Goal: Task Accomplishment & Management: Manage account settings

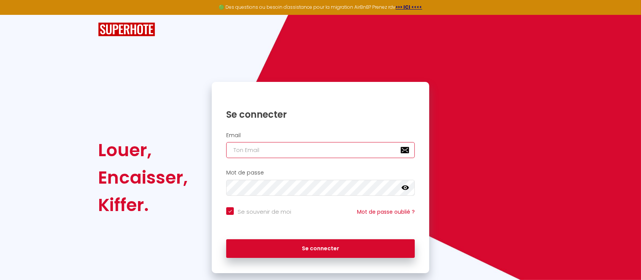
click at [288, 147] on input "email" at bounding box center [320, 150] width 189 height 16
type input "c"
checkbox input "true"
type input "c."
checkbox input "true"
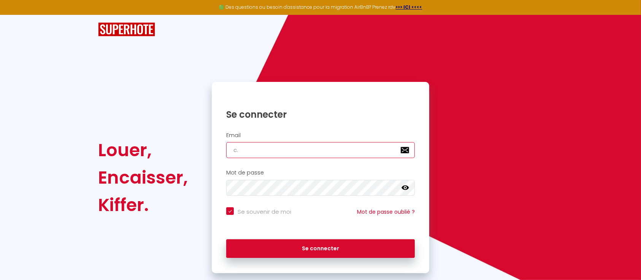
type input "c.a"
checkbox input "true"
type input "[DOMAIN_NAME]"
checkbox input "true"
type input "[DOMAIN_NAME]"
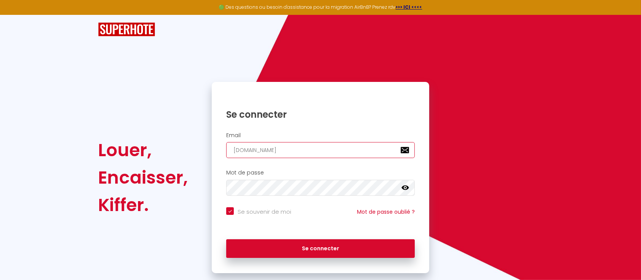
checkbox input "true"
type input "c.artd"
checkbox input "true"
type input "c.artde"
checkbox input "true"
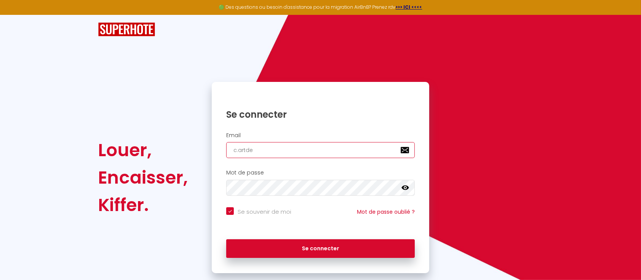
type input "c.artder"
checkbox input "true"
type input "c.artdere"
checkbox input "true"
type input "c.artderec"
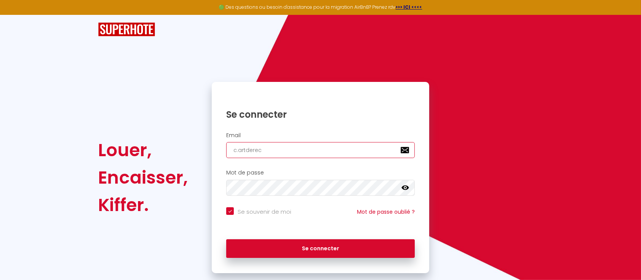
checkbox input "true"
type input "c.artderece"
checkbox input "true"
type input "c.artderecev"
checkbox input "true"
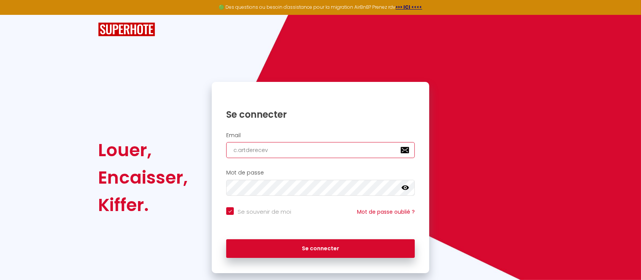
type input "c.artderecevo"
checkbox input "true"
type input "c.artderecevoi"
checkbox input "true"
type input "c.artderecevoir"
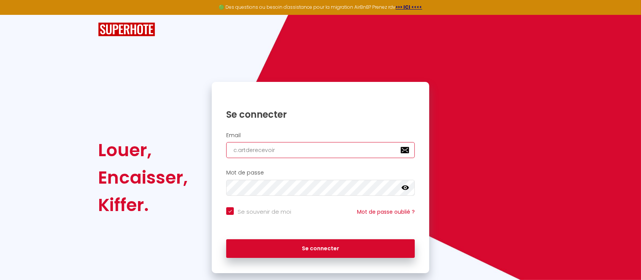
checkbox input "true"
type input "c.artderecevoir@"
checkbox input "true"
type input "c.artderecevoir@o"
checkbox input "true"
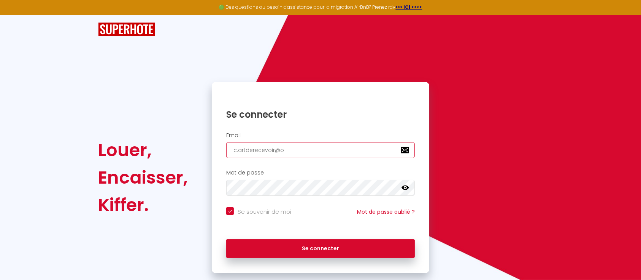
type input "c.artderecevoir@ou"
checkbox input "true"
type input "c.artderecevoir@out"
checkbox input "true"
type input "c.artderecevoir@outl"
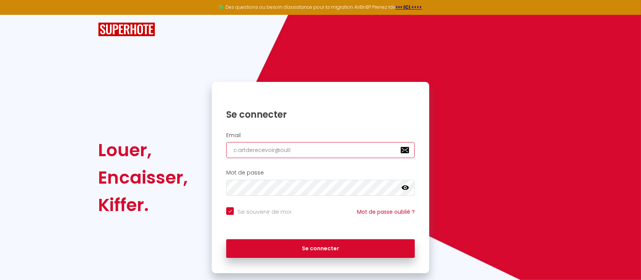
checkbox input "true"
type input "c.artderecevoir@outlo"
checkbox input "true"
type input "c.artderecevoir@outloo"
checkbox input "true"
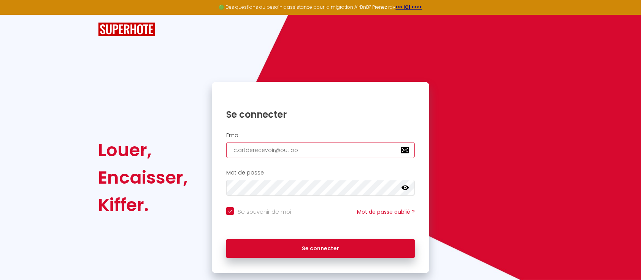
type input "[EMAIL_ADDRESS]"
checkbox input "true"
type input "[EMAIL_ADDRESS]."
checkbox input "true"
type input "c.artderecevoir@outlook.f"
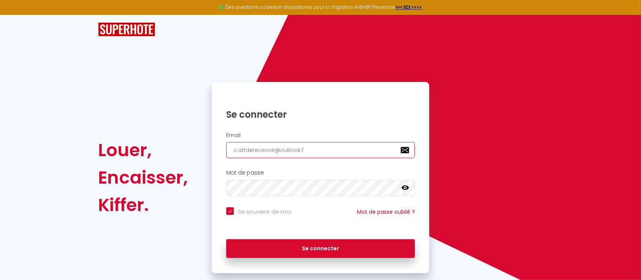
checkbox input "true"
type input "[EMAIL_ADDRESS][DOMAIN_NAME]"
checkbox input "true"
type input "[EMAIL_ADDRESS][DOMAIN_NAME]"
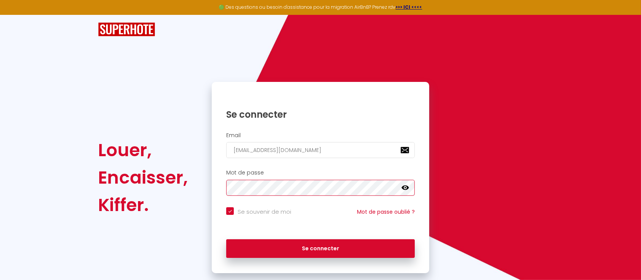
click at [226, 239] on button "Se connecter" at bounding box center [320, 248] width 189 height 19
checkbox input "true"
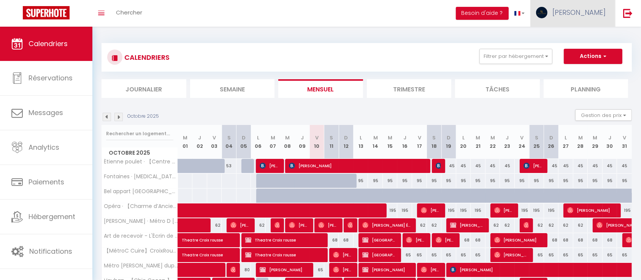
click at [596, 13] on span "[PERSON_NAME]" at bounding box center [579, 13] width 53 height 10
click at [577, 50] on link "Équipe" at bounding box center [585, 51] width 56 height 13
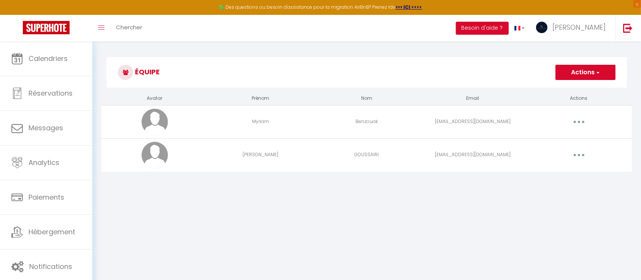
click at [578, 156] on icon "button" at bounding box center [579, 155] width 2 height 2
click at [548, 174] on link "Editer" at bounding box center [559, 172] width 56 height 13
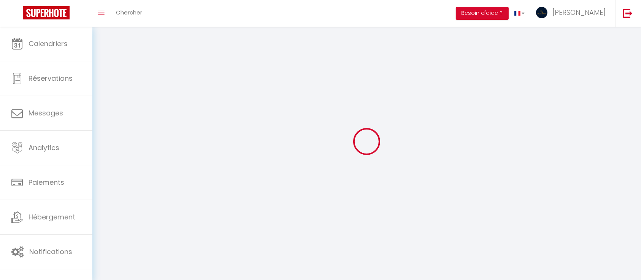
type input "[PERSON_NAME]"
type input "GOUSSAIRI"
type input "[EMAIL_ADDRESS][DOMAIN_NAME]"
type textarea "[URL][DOMAIN_NAME]"
checkbox input "false"
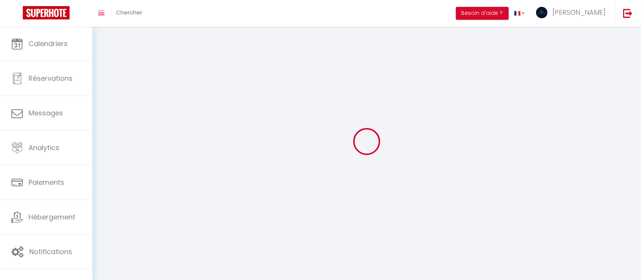
checkbox input "false"
checkbox input "true"
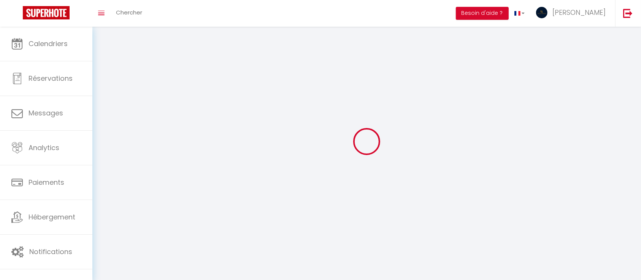
checkbox input "true"
checkbox input "false"
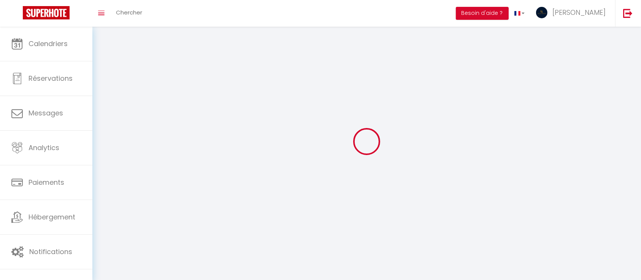
checkbox input "false"
checkbox input "true"
checkbox input "false"
select select
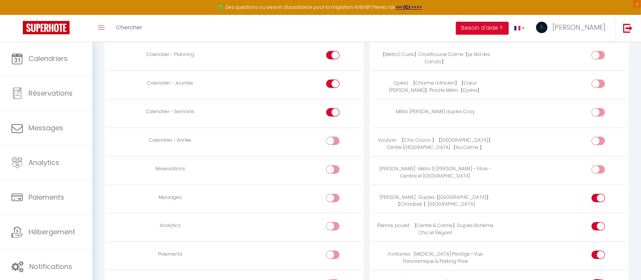
scroll to position [507, 0]
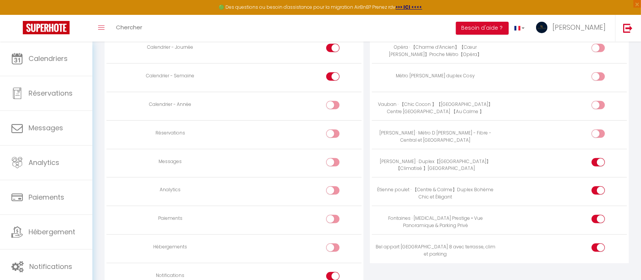
click at [596, 218] on div at bounding box center [598, 219] width 13 height 8
click at [598, 218] on input "checkbox" at bounding box center [604, 220] width 13 height 11
checkbox input "false"
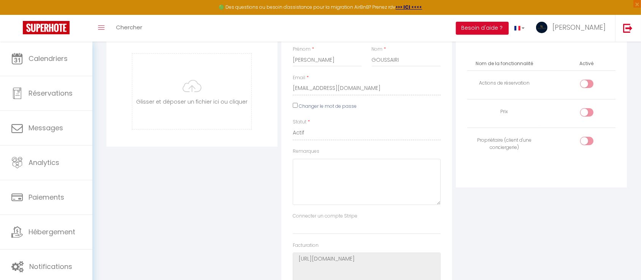
scroll to position [0, 0]
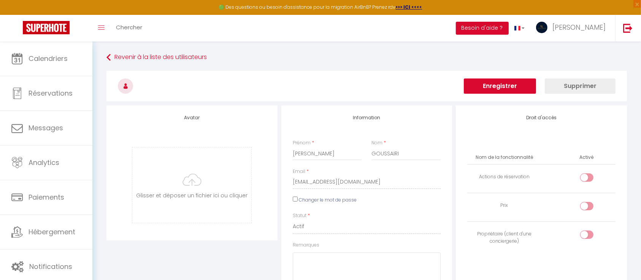
click at [504, 86] on button "Enregistrer" at bounding box center [500, 85] width 72 height 15
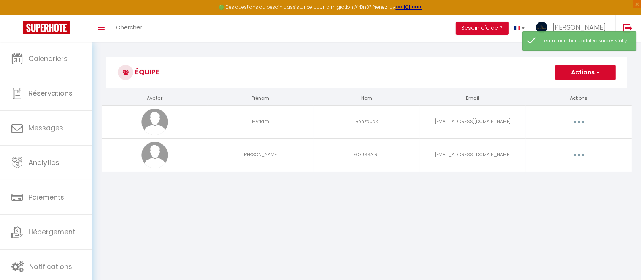
click at [581, 120] on button "button" at bounding box center [579, 122] width 21 height 12
click at [541, 138] on link "Editer" at bounding box center [559, 139] width 56 height 13
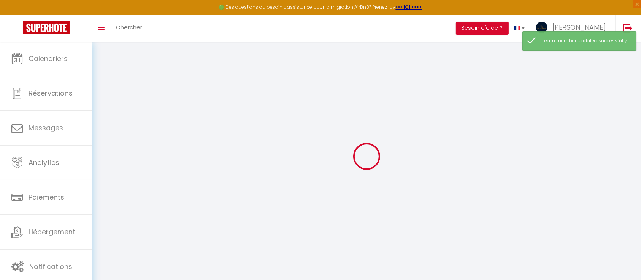
type input "Myriam"
type input "Benzouak"
type input "[EMAIL_ADDRESS][DOMAIN_NAME]"
type textarea "Agent de ménage à [GEOGRAPHIC_DATA]"
type textarea "[URL][DOMAIN_NAME]"
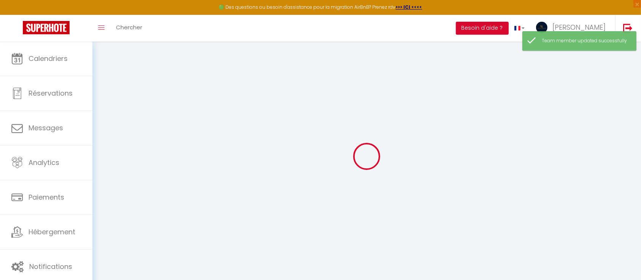
checkbox input "false"
checkbox input "true"
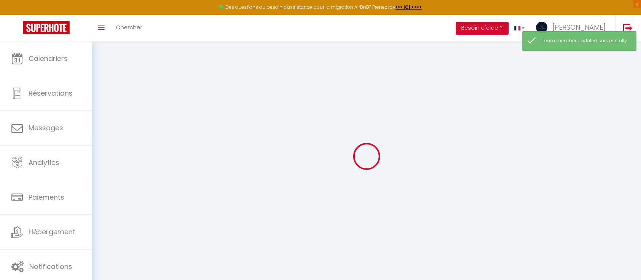
checkbox input "true"
checkbox input "false"
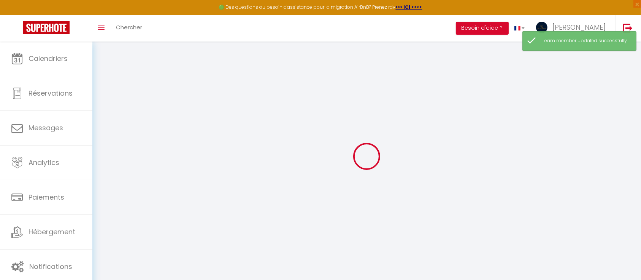
checkbox input "false"
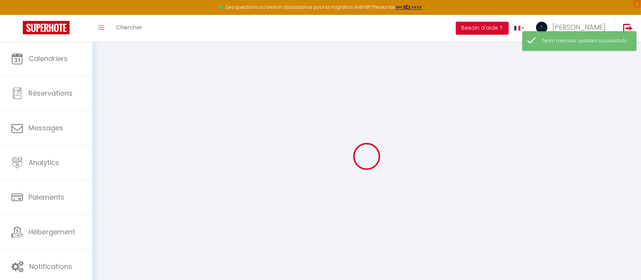
select select
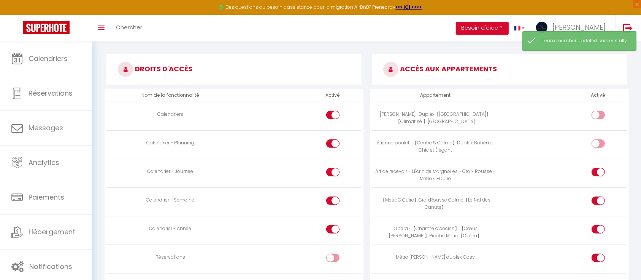
scroll to position [558, 0]
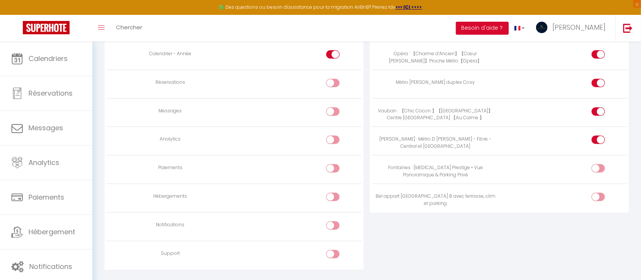
click at [600, 164] on input "checkbox" at bounding box center [604, 169] width 13 height 11
checkbox input "true"
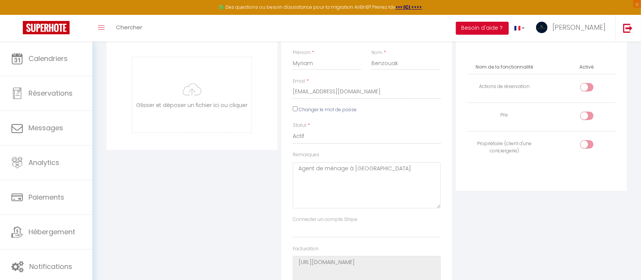
scroll to position [0, 0]
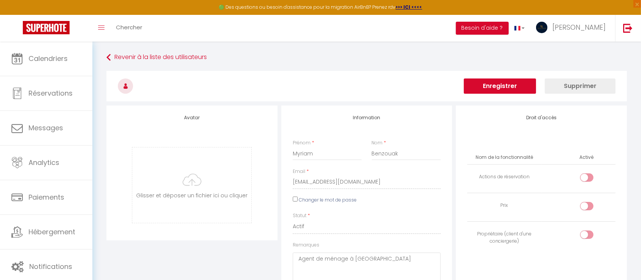
click at [493, 87] on button "Enregistrer" at bounding box center [500, 85] width 72 height 15
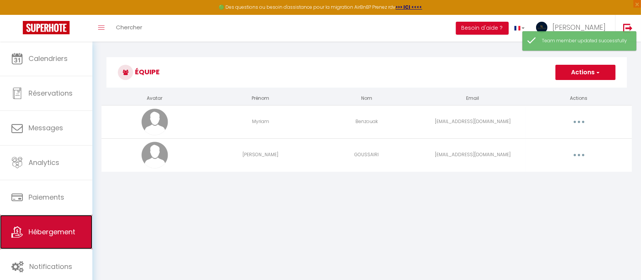
click at [46, 236] on link "Hébergement" at bounding box center [46, 232] width 92 height 34
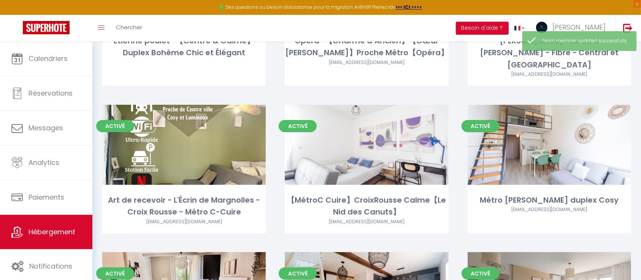
scroll to position [304, 0]
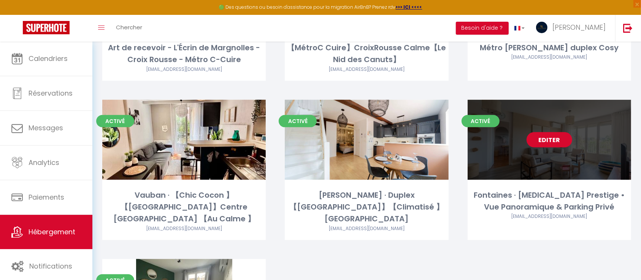
click at [546, 132] on link "Editer" at bounding box center [550, 139] width 46 height 15
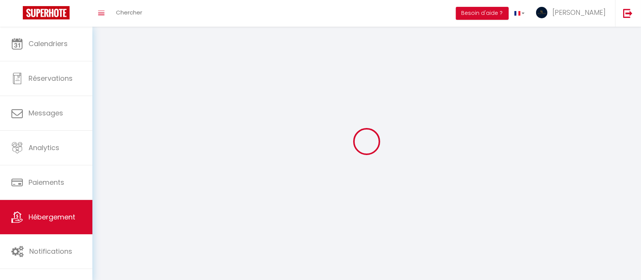
select select "1"
select select
select select "28"
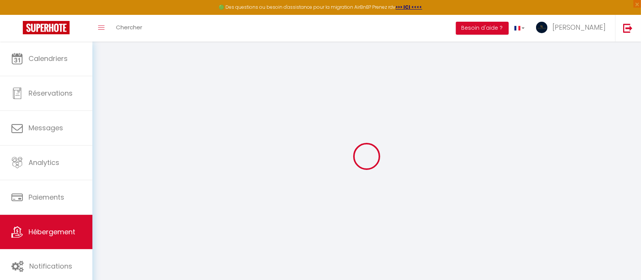
select select
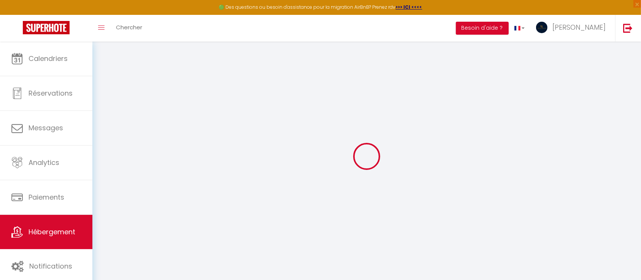
select select
checkbox input "false"
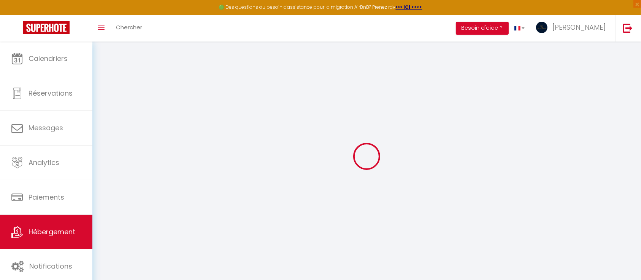
select select
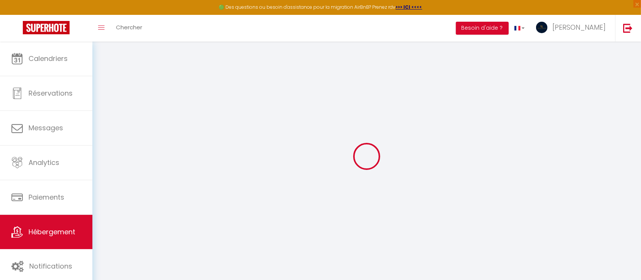
select select
checkbox input "false"
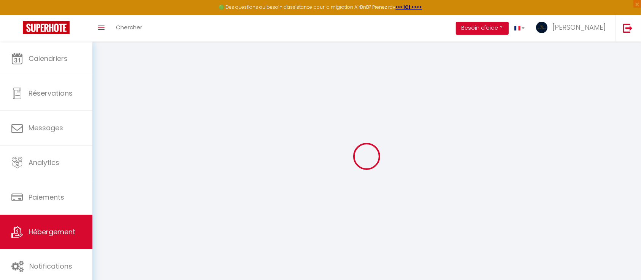
checkbox input "false"
select select
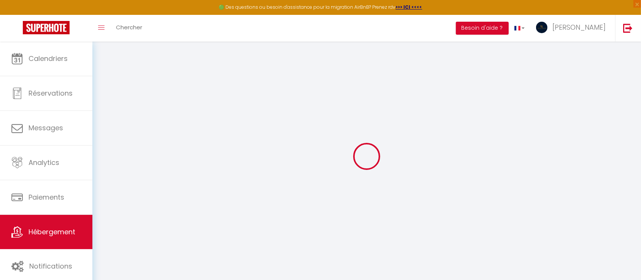
select select
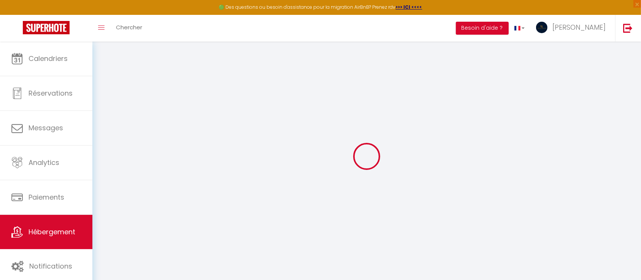
checkbox input "false"
select select
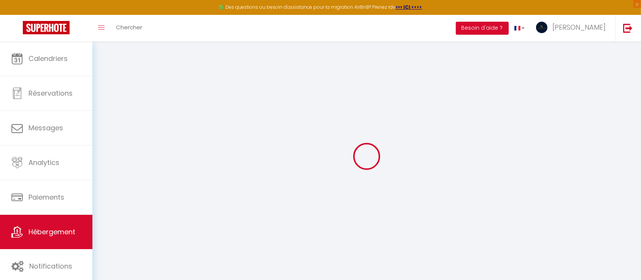
select select
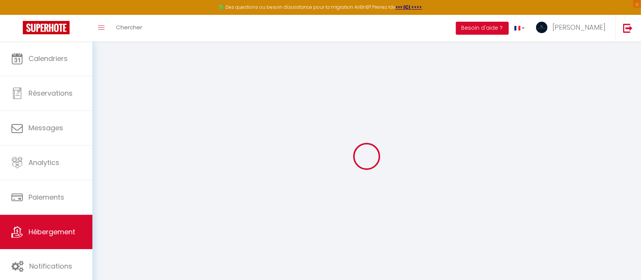
select select
checkbox input "false"
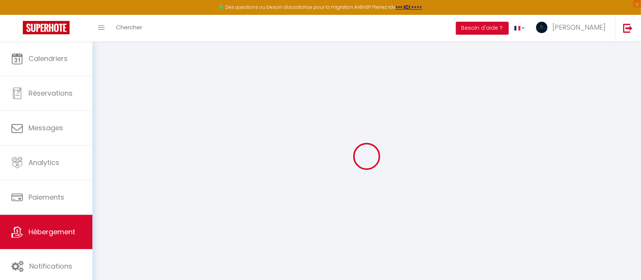
checkbox input "false"
select select
type input "Fontaines · [MEDICAL_DATA] Prestige • Vue Panoramique & Parking Privé"
type input "Hao"
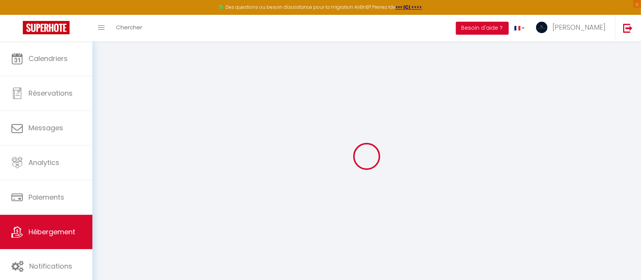
type input "TAN"
type input "2 bis Chemin de la Petite Cerdagne"
type input "69270"
type input "[GEOGRAPHIC_DATA]"
select select "2"
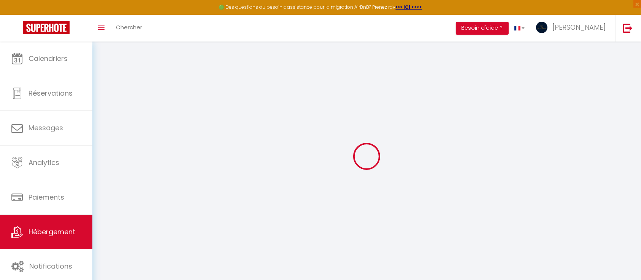
type input "95"
type input "60"
type input "3.50"
type input "500"
type input "20"
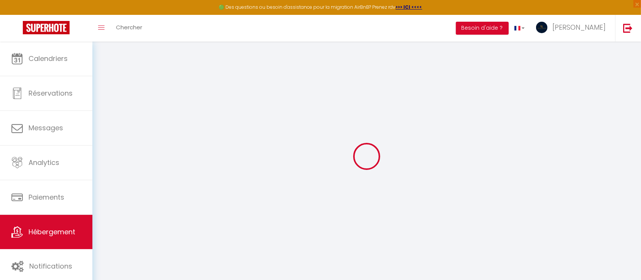
select select
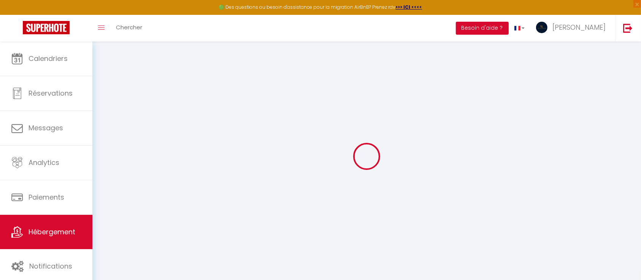
type input "2 Bis Chemin de la Petite Cerdagne"
type input "69270"
type input "[GEOGRAPHIC_DATA]"
type input "[EMAIL_ADDRESS][DOMAIN_NAME]"
select select "7757"
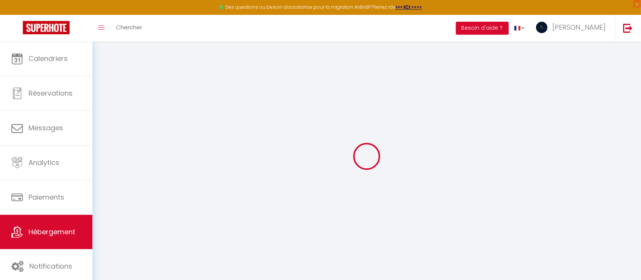
checkbox input "false"
checkbox input "true"
type input "23"
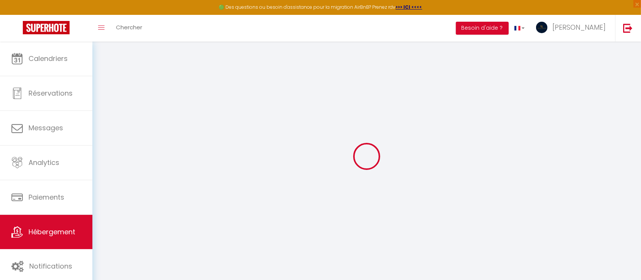
type input "55"
type input "0"
type input "20"
type input "0"
select select
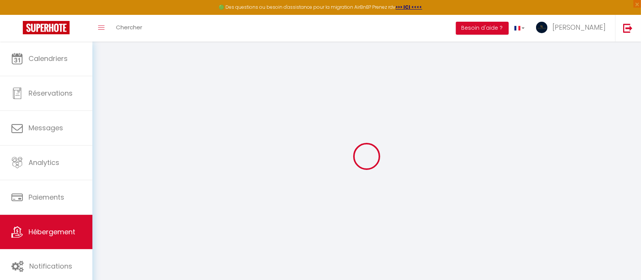
select select
checkbox input "false"
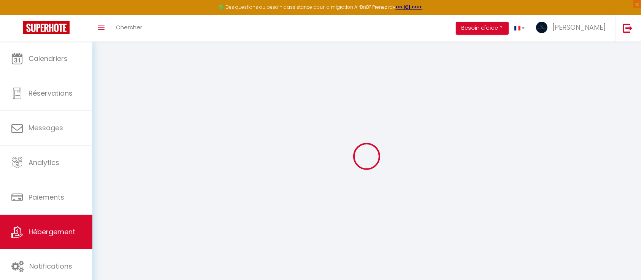
checkbox input "true"
select select
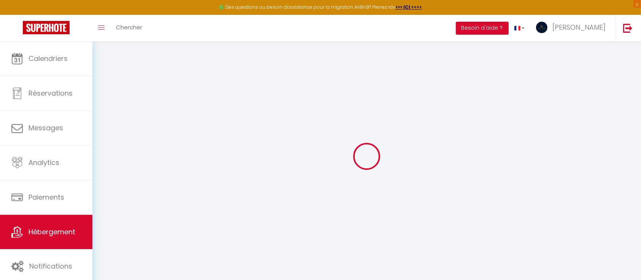
select select
checkbox input "false"
checkbox input "true"
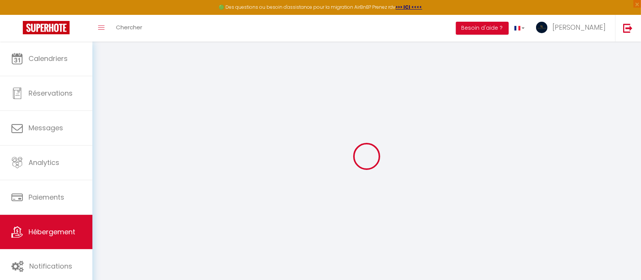
checkbox input "true"
select select "50111"
checkbox input "false"
checkbox input "true"
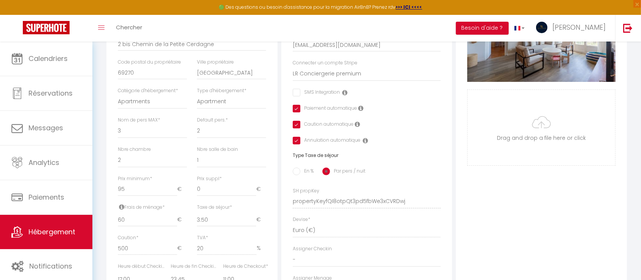
scroll to position [304, 0]
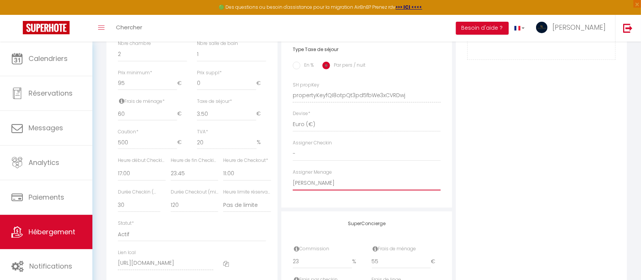
click at [336, 190] on select "- [PERSON_NAME] [PERSON_NAME]" at bounding box center [367, 183] width 148 height 14
click at [293, 183] on select "- [PERSON_NAME] [PERSON_NAME]" at bounding box center [367, 183] width 148 height 14
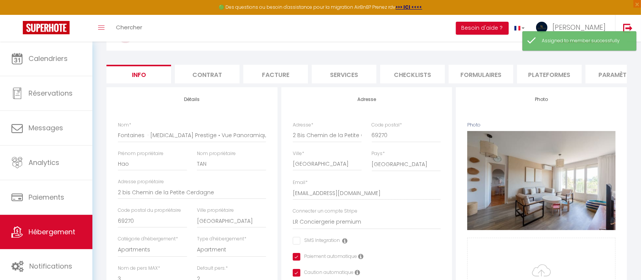
scroll to position [0, 0]
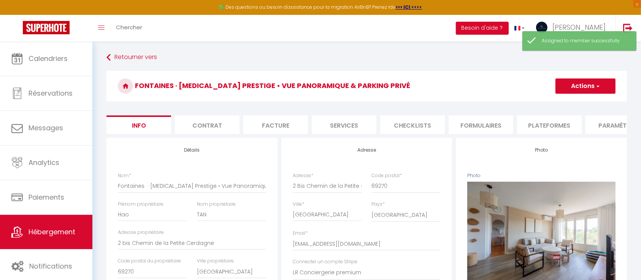
click at [572, 81] on button "Actions" at bounding box center [586, 85] width 60 height 15
click at [554, 100] on input "Enregistrer" at bounding box center [556, 103] width 28 height 8
